Goal: Task Accomplishment & Management: Use online tool/utility

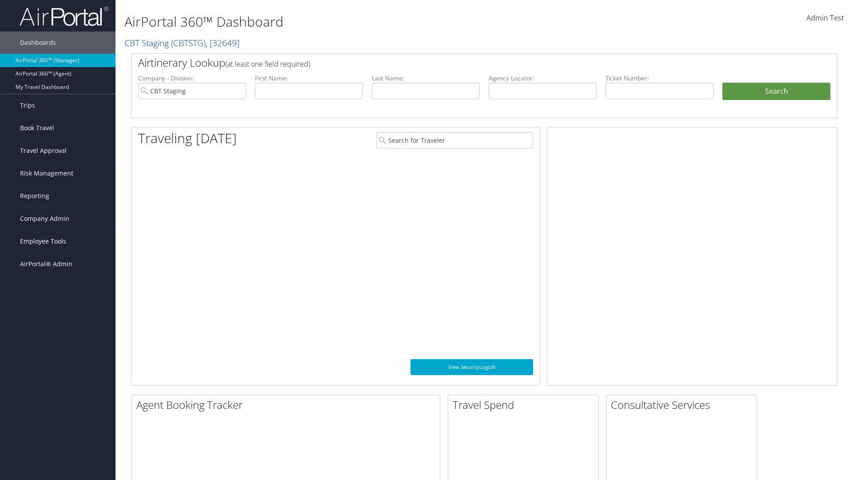
click at [58, 241] on span "Employee Tools" at bounding box center [43, 241] width 46 height 22
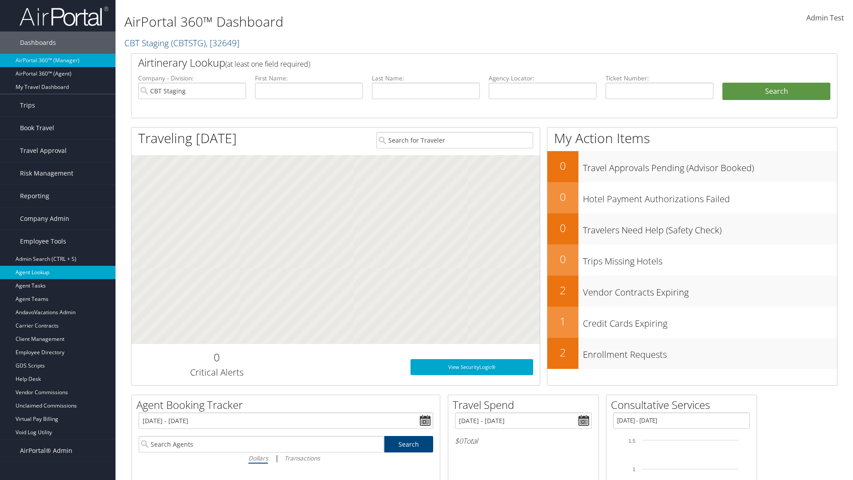
click at [58, 272] on link "Agent Lookup" at bounding box center [58, 272] width 116 height 13
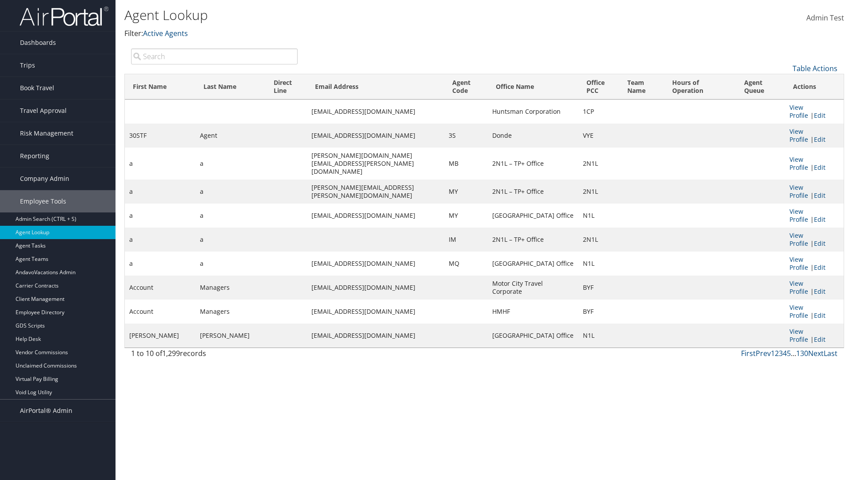
click at [214, 56] on input "search" at bounding box center [214, 56] width 167 height 16
type input "30STF"
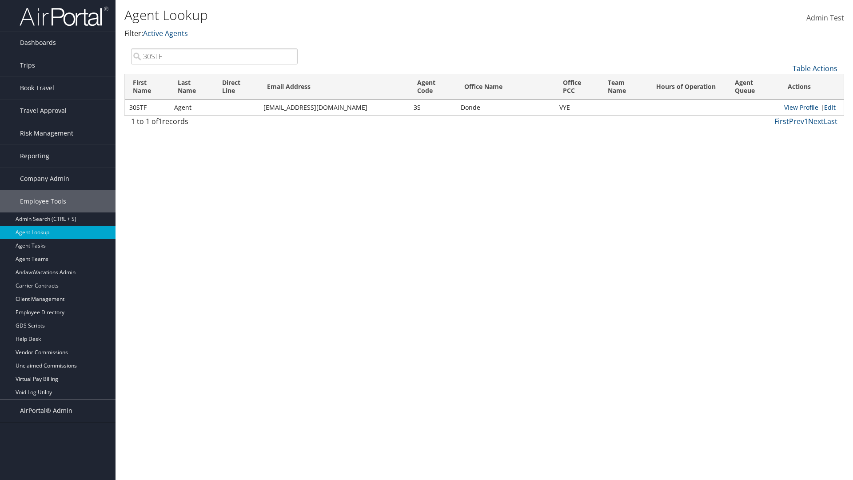
click at [214, 56] on input "30STF" at bounding box center [214, 56] width 167 height 16
type input "Non-existing Name"
